Goal: Information Seeking & Learning: Learn about a topic

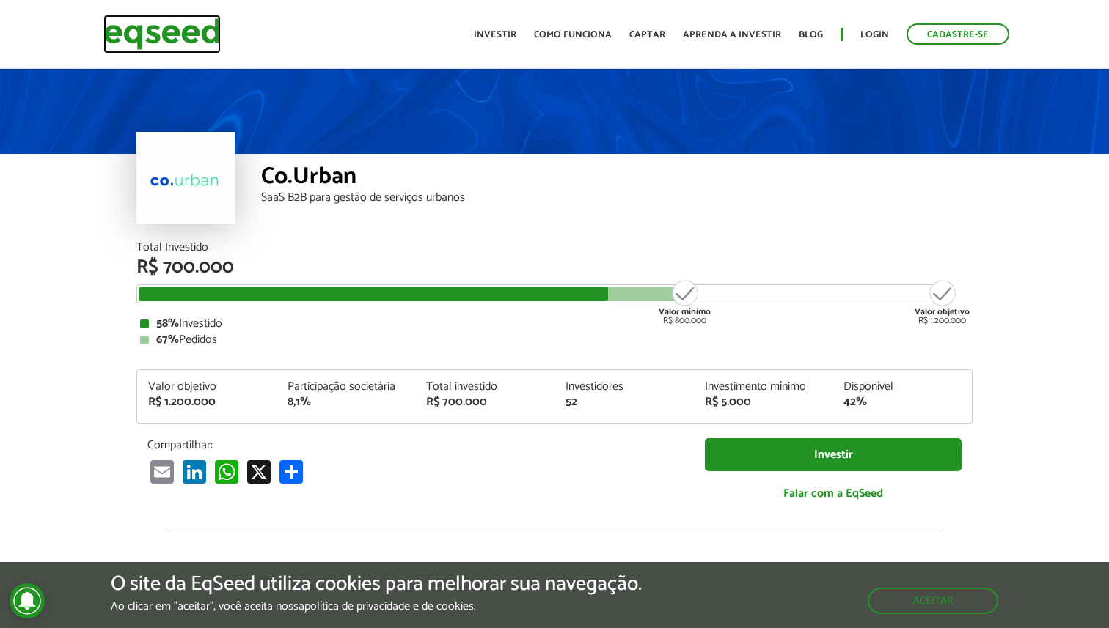
click at [195, 32] on img at bounding box center [161, 34] width 117 height 39
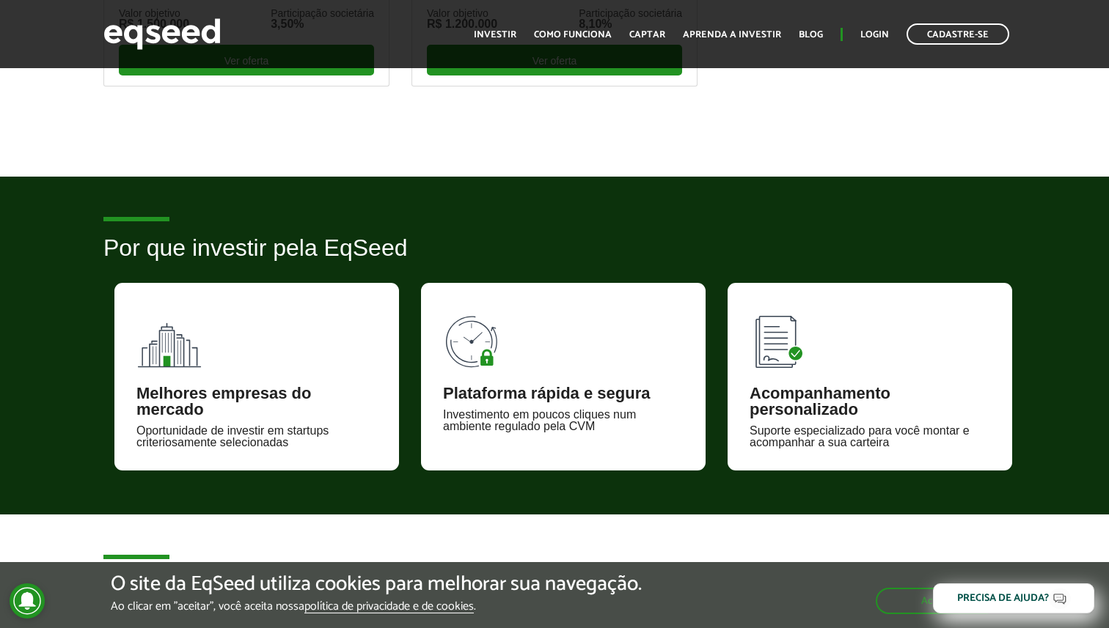
scroll to position [697, 0]
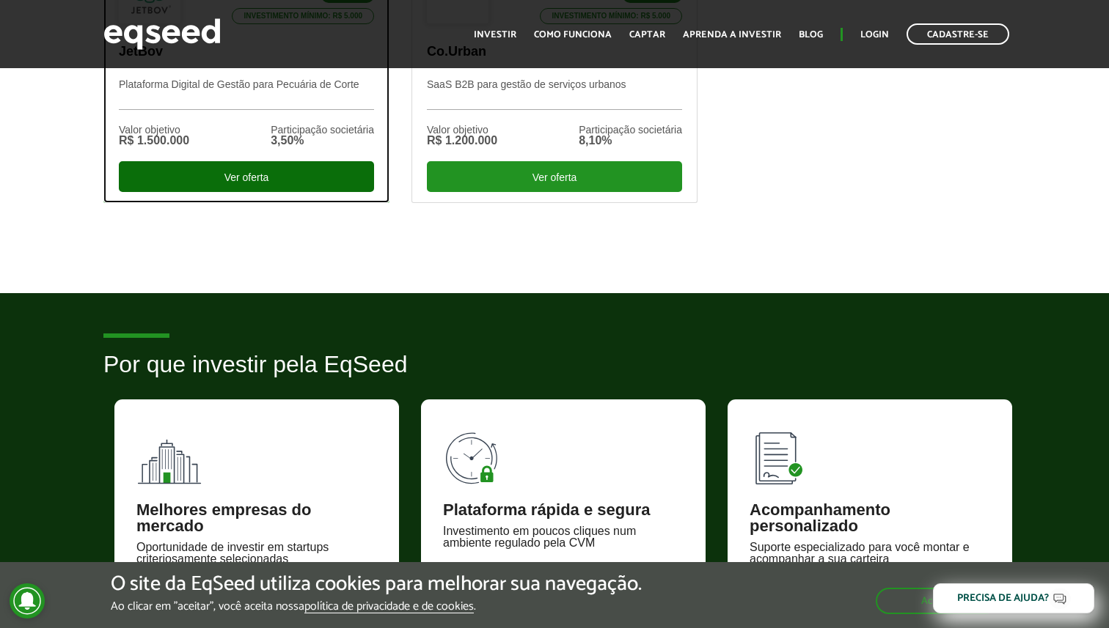
click at [303, 166] on div "Ver oferta" at bounding box center [246, 176] width 255 height 31
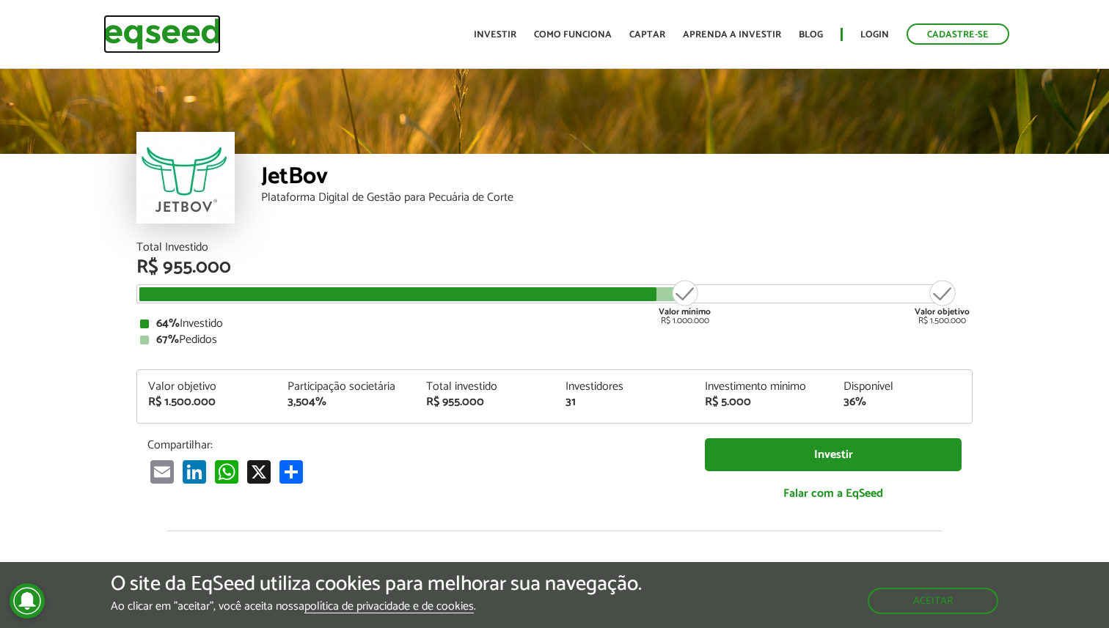
click at [174, 35] on img at bounding box center [161, 34] width 117 height 39
